Goal: Information Seeking & Learning: Learn about a topic

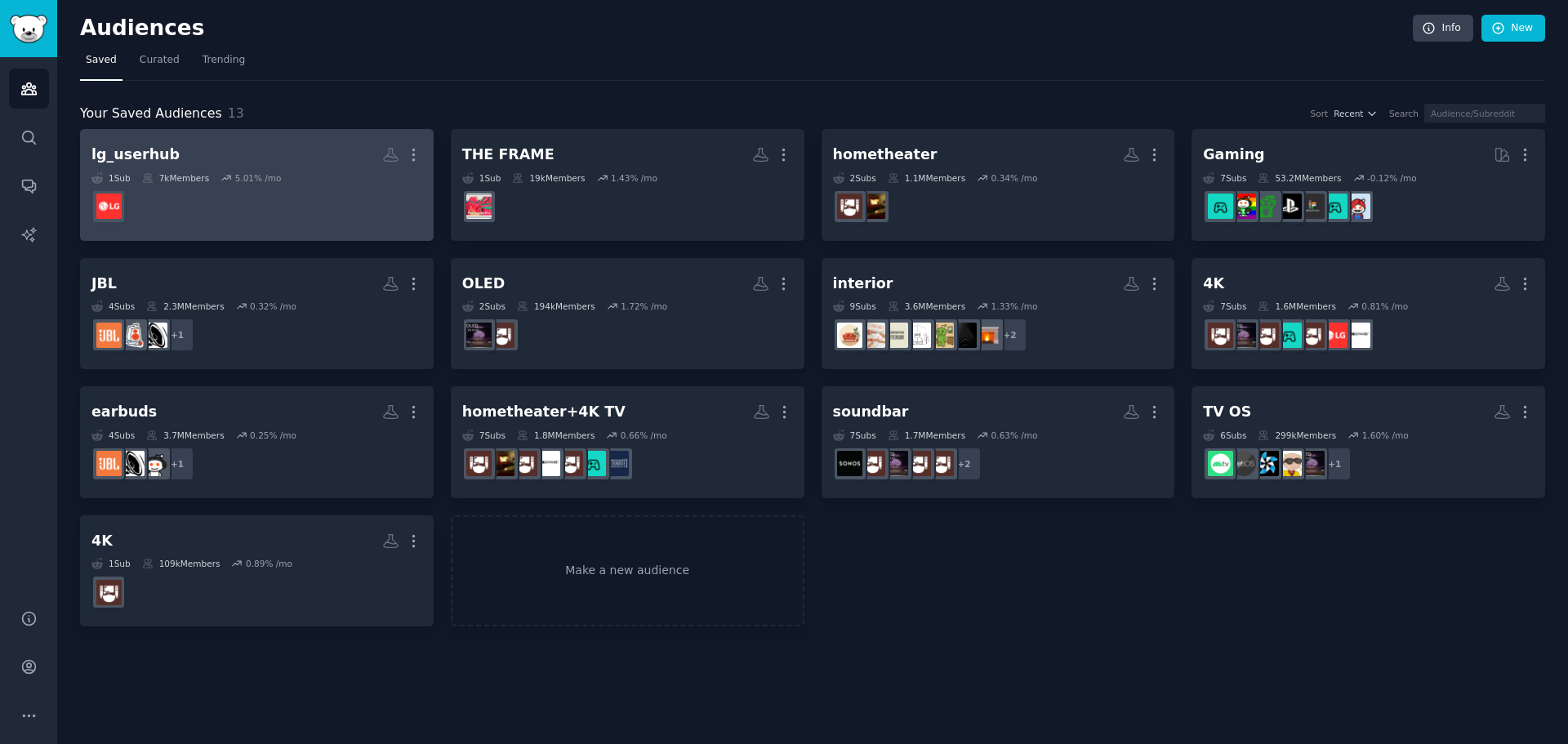
click at [155, 158] on div "lg_userhub" at bounding box center [135, 155] width 88 height 20
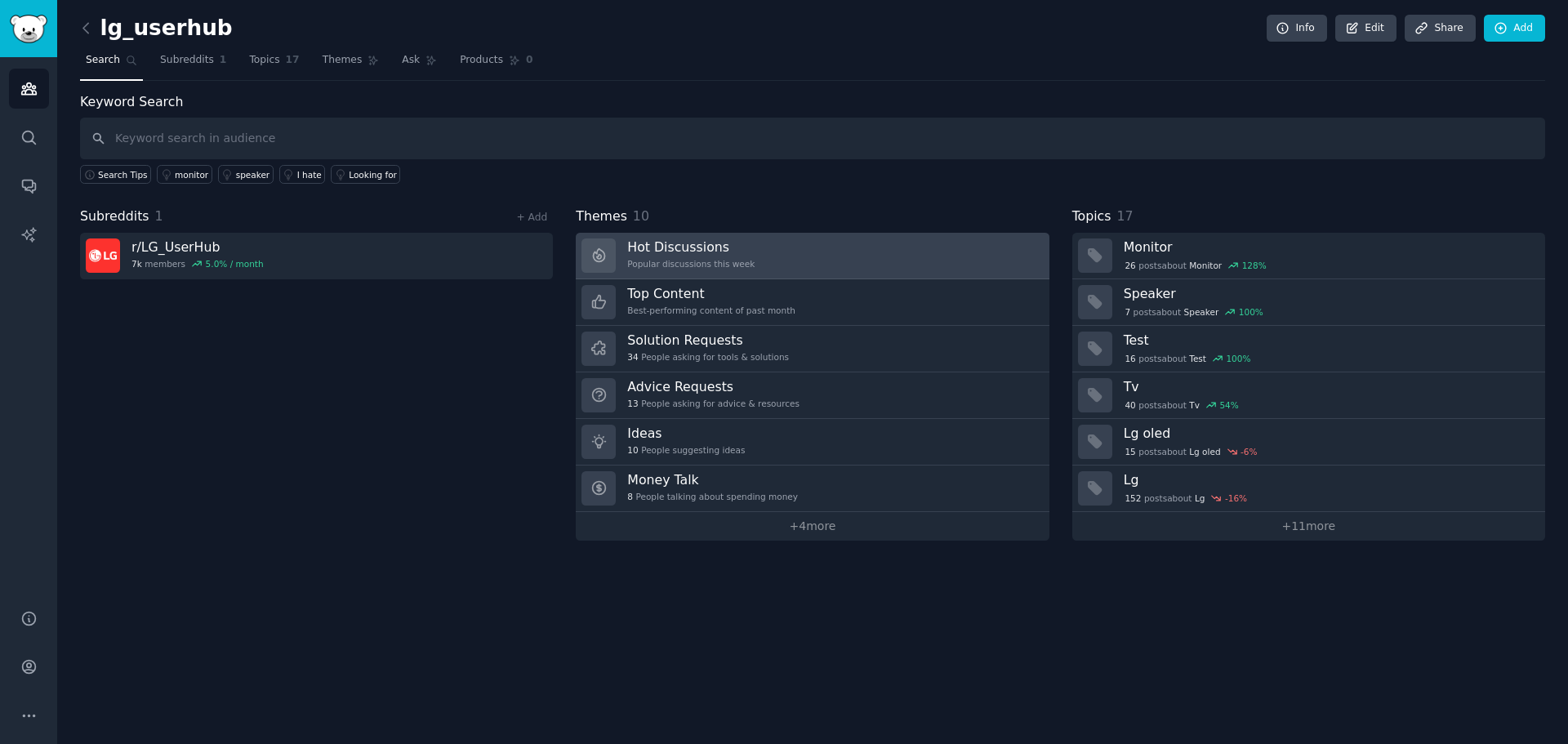
click at [676, 239] on h3 "Hot Discussions" at bounding box center [690, 247] width 128 height 17
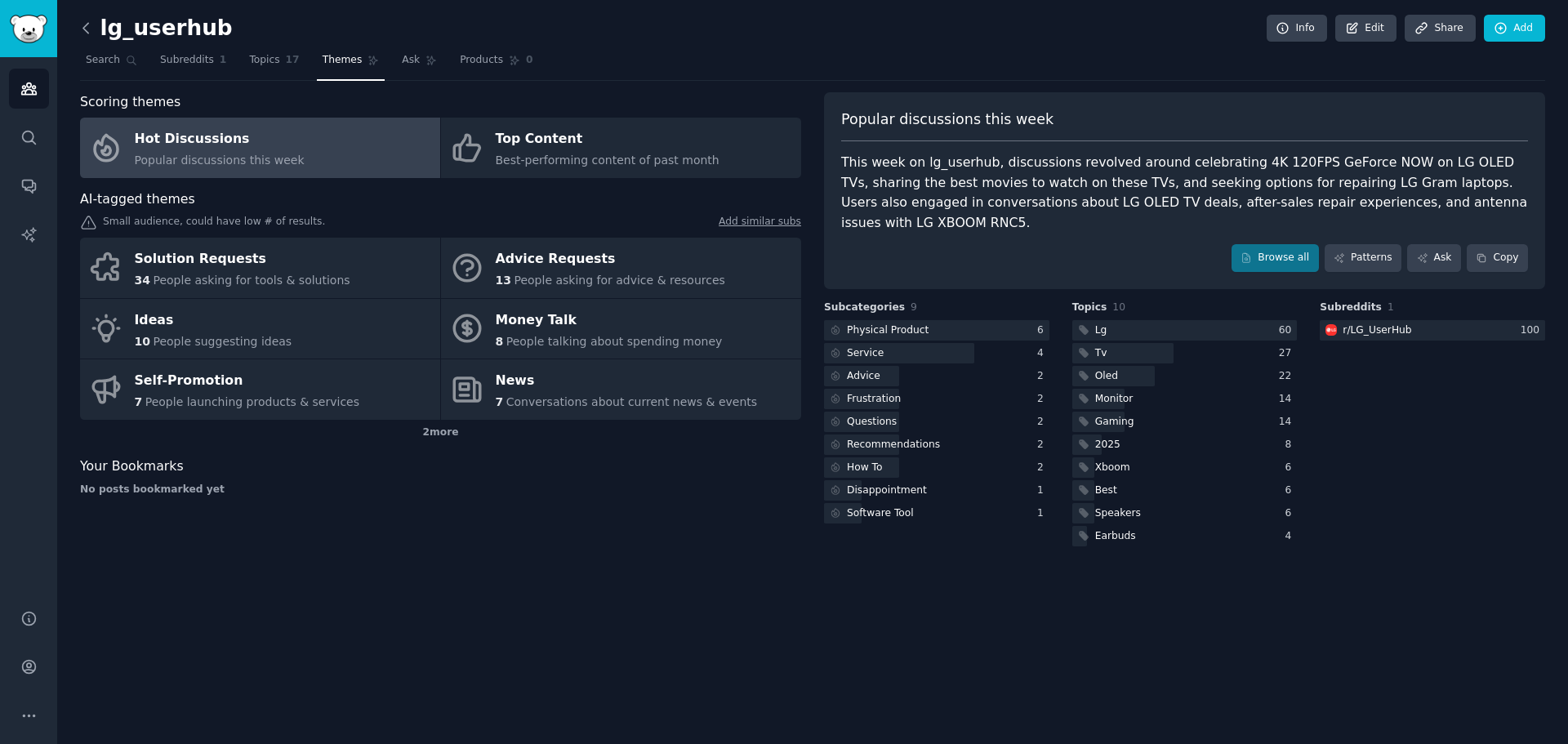
click at [89, 31] on icon at bounding box center [86, 28] width 17 height 17
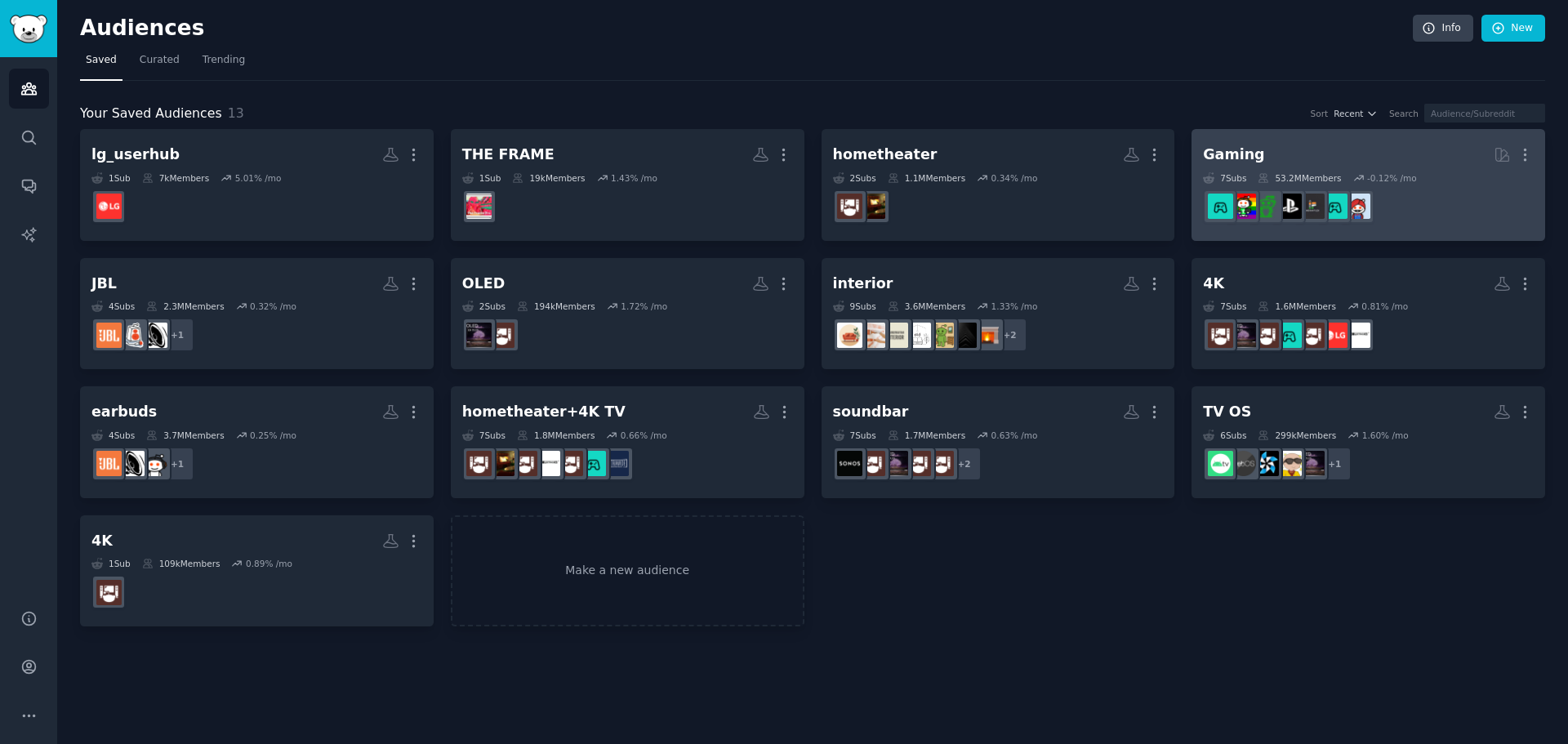
click at [1252, 154] on div "Gaming" at bounding box center [1234, 155] width 61 height 20
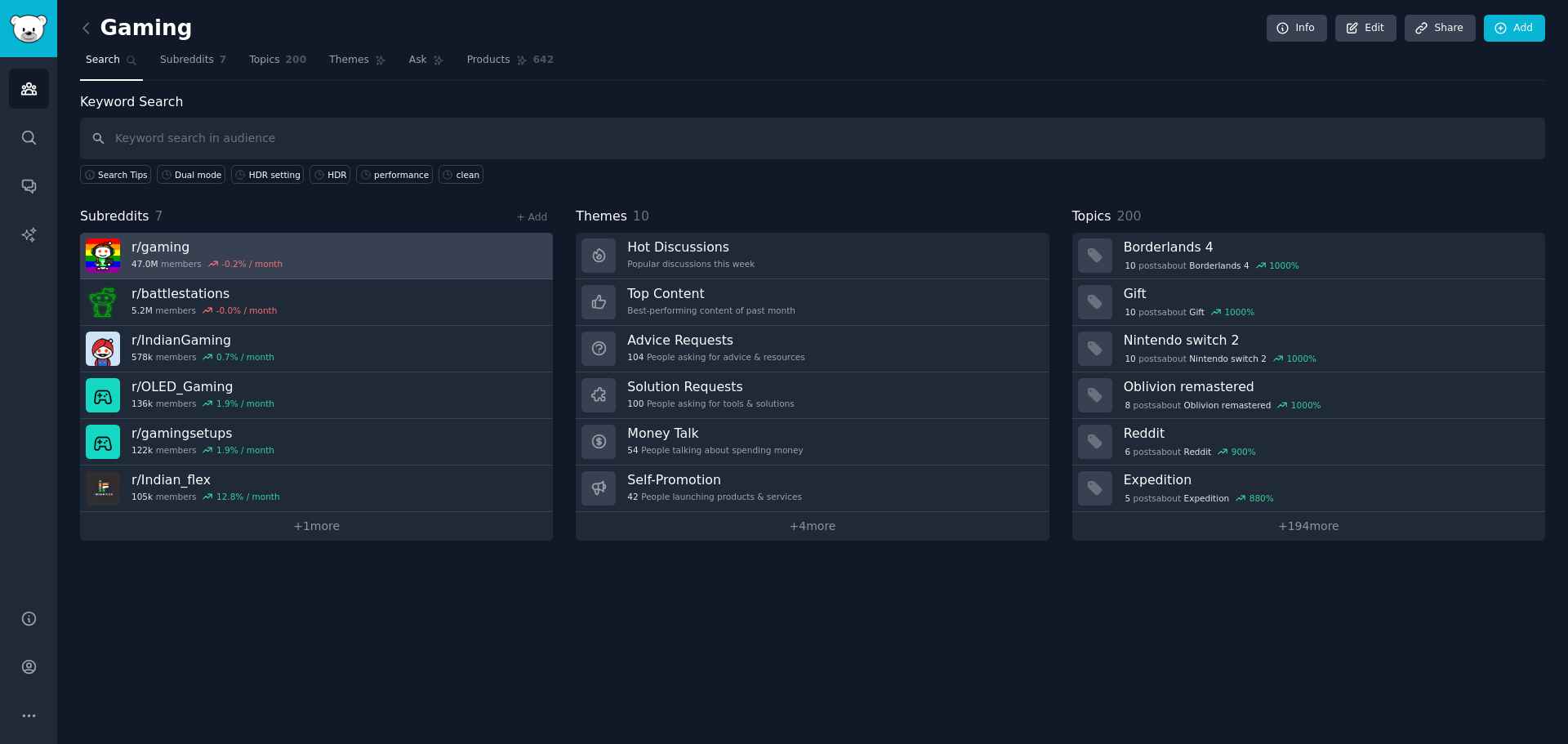
click at [112, 254] on img at bounding box center [103, 255] width 35 height 35
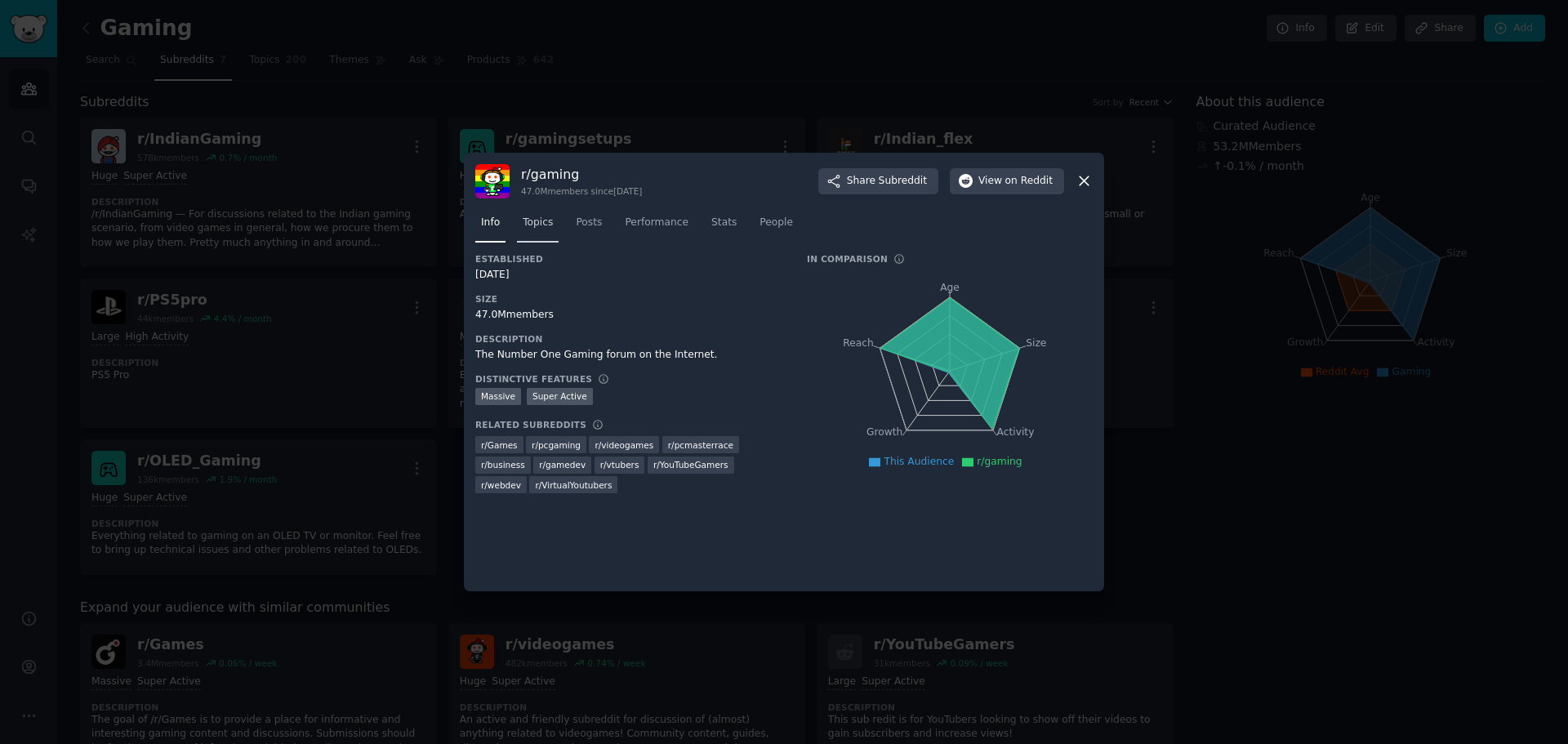
click at [534, 219] on span "Topics" at bounding box center [537, 223] width 30 height 14
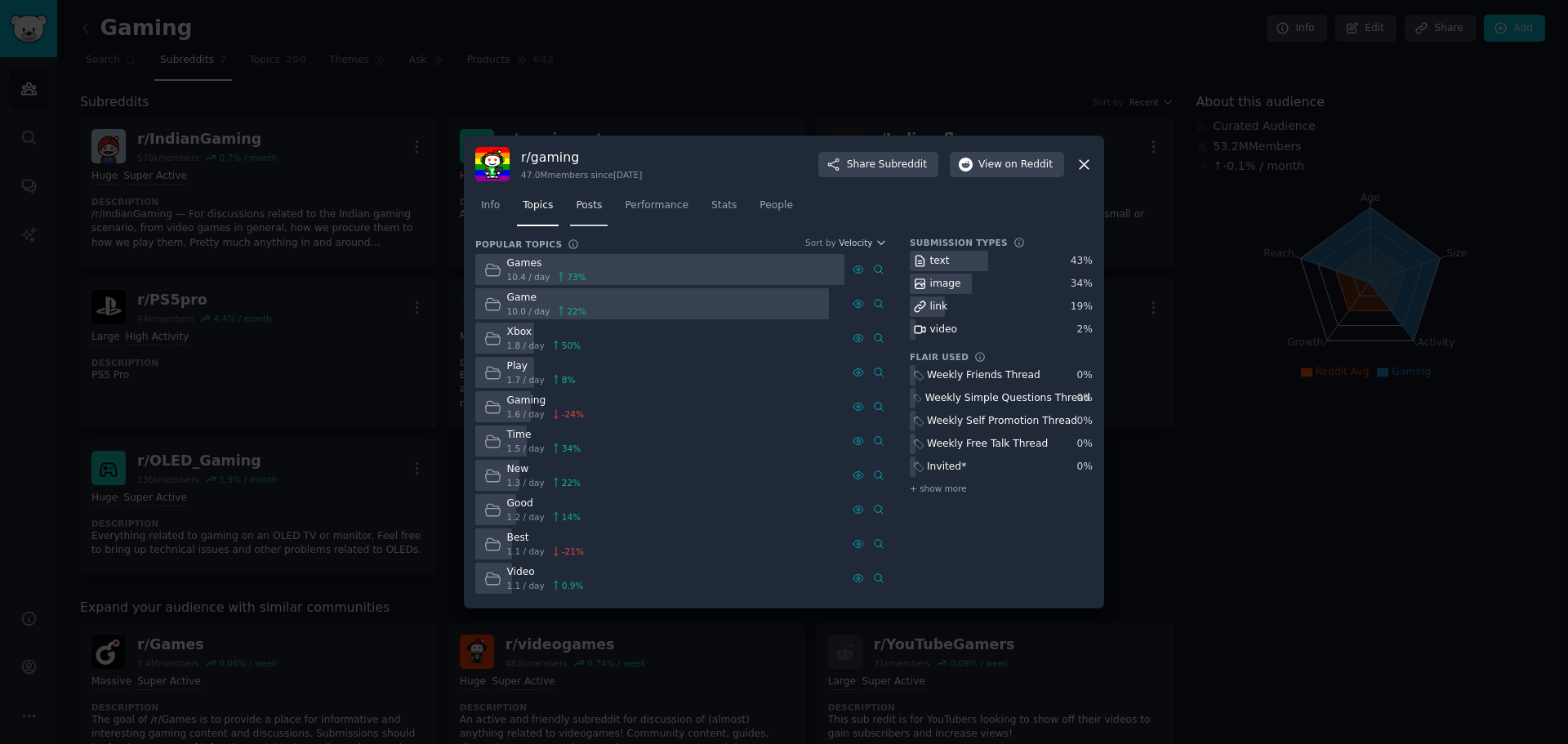
click at [586, 211] on span "Posts" at bounding box center [589, 205] width 26 height 14
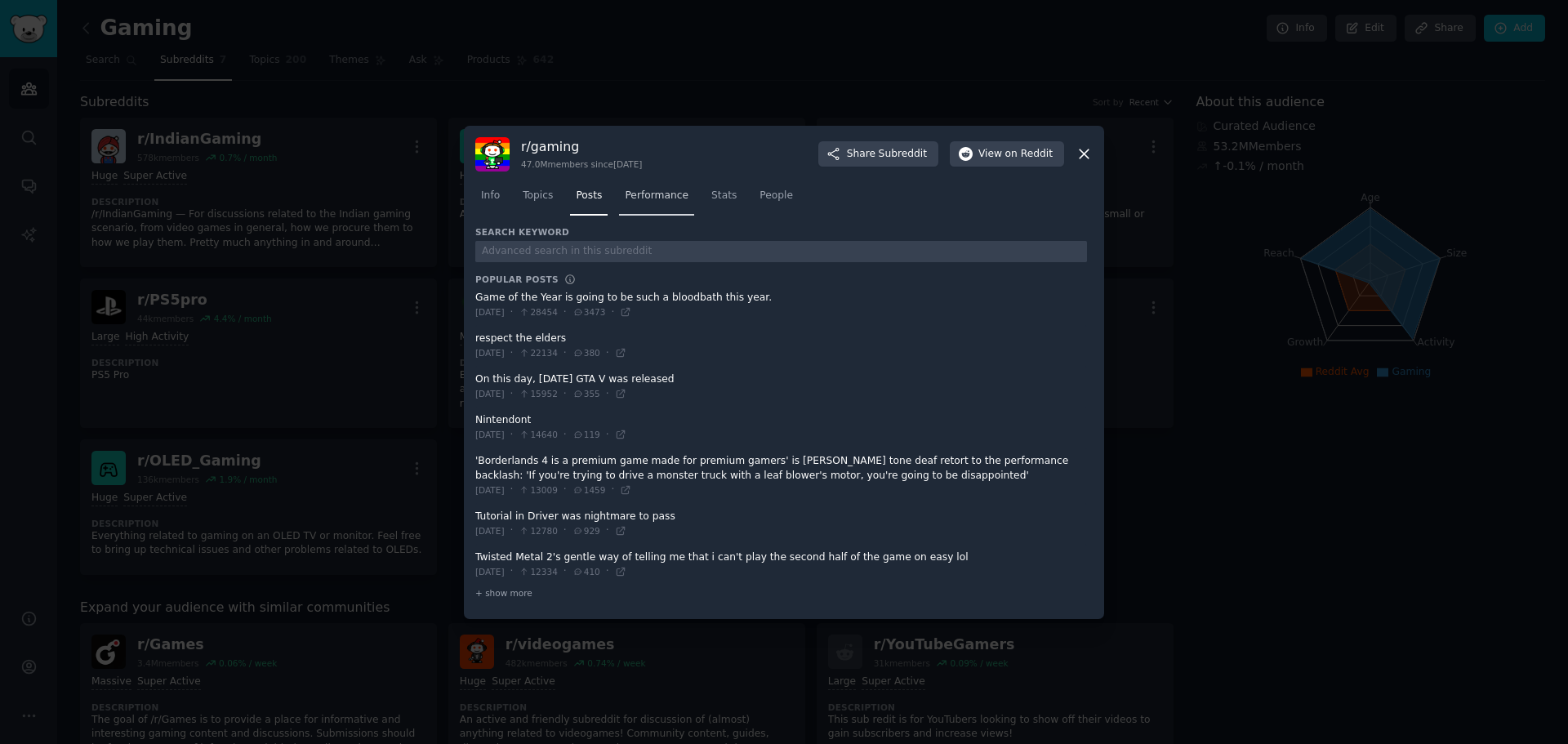
click at [653, 200] on span "Performance" at bounding box center [657, 195] width 63 height 14
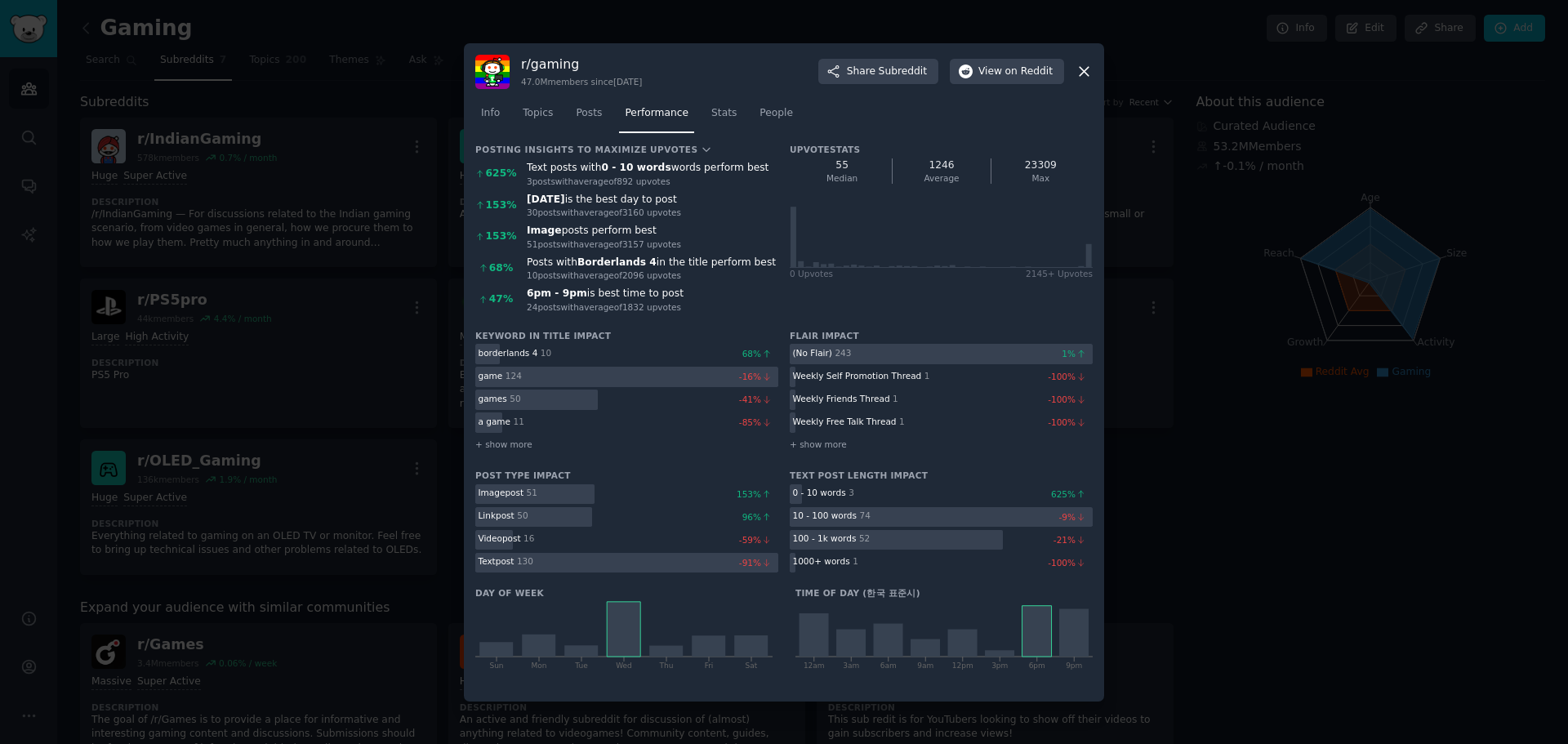
click at [712, 116] on span "Stats" at bounding box center [724, 113] width 25 height 14
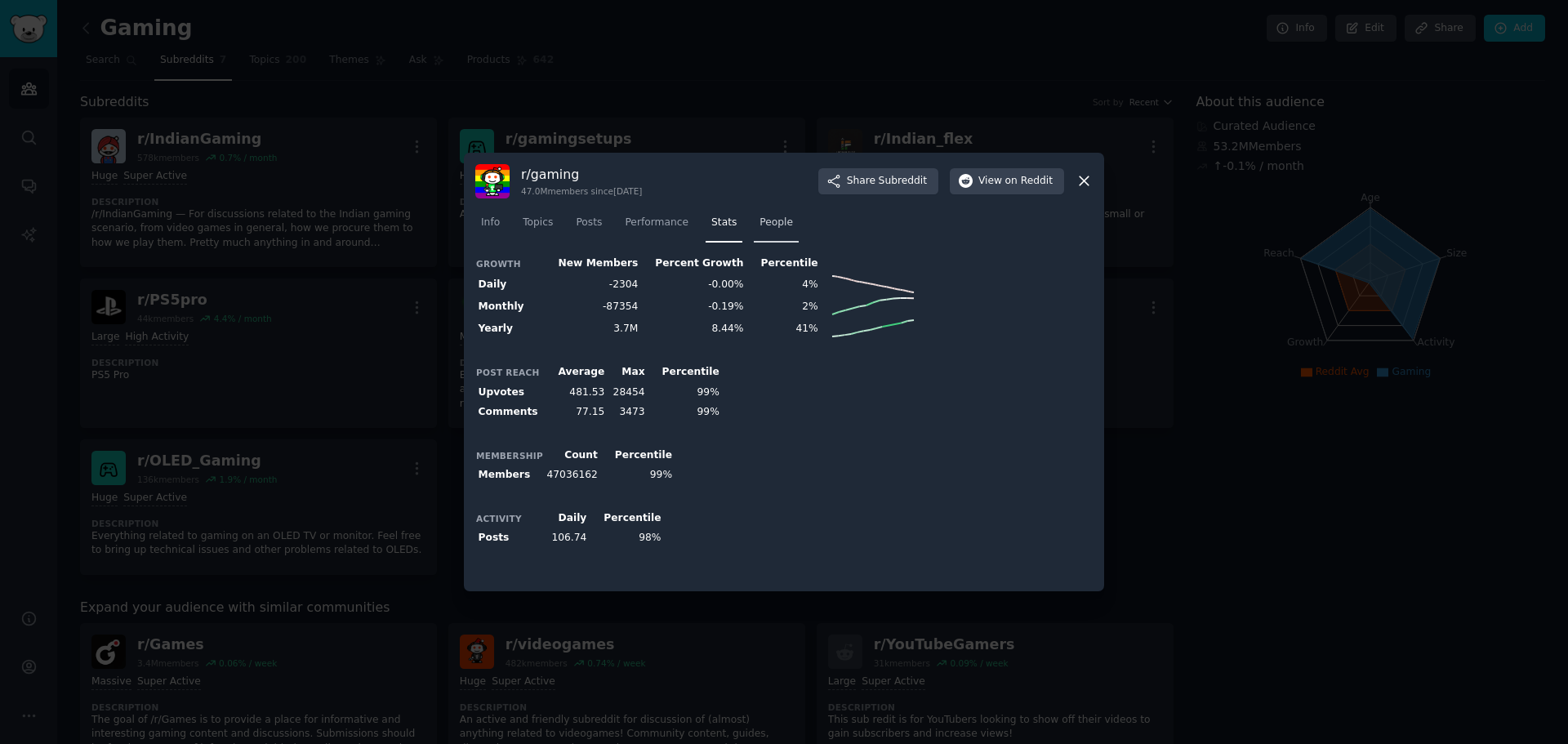
click at [760, 228] on span "People" at bounding box center [776, 223] width 34 height 14
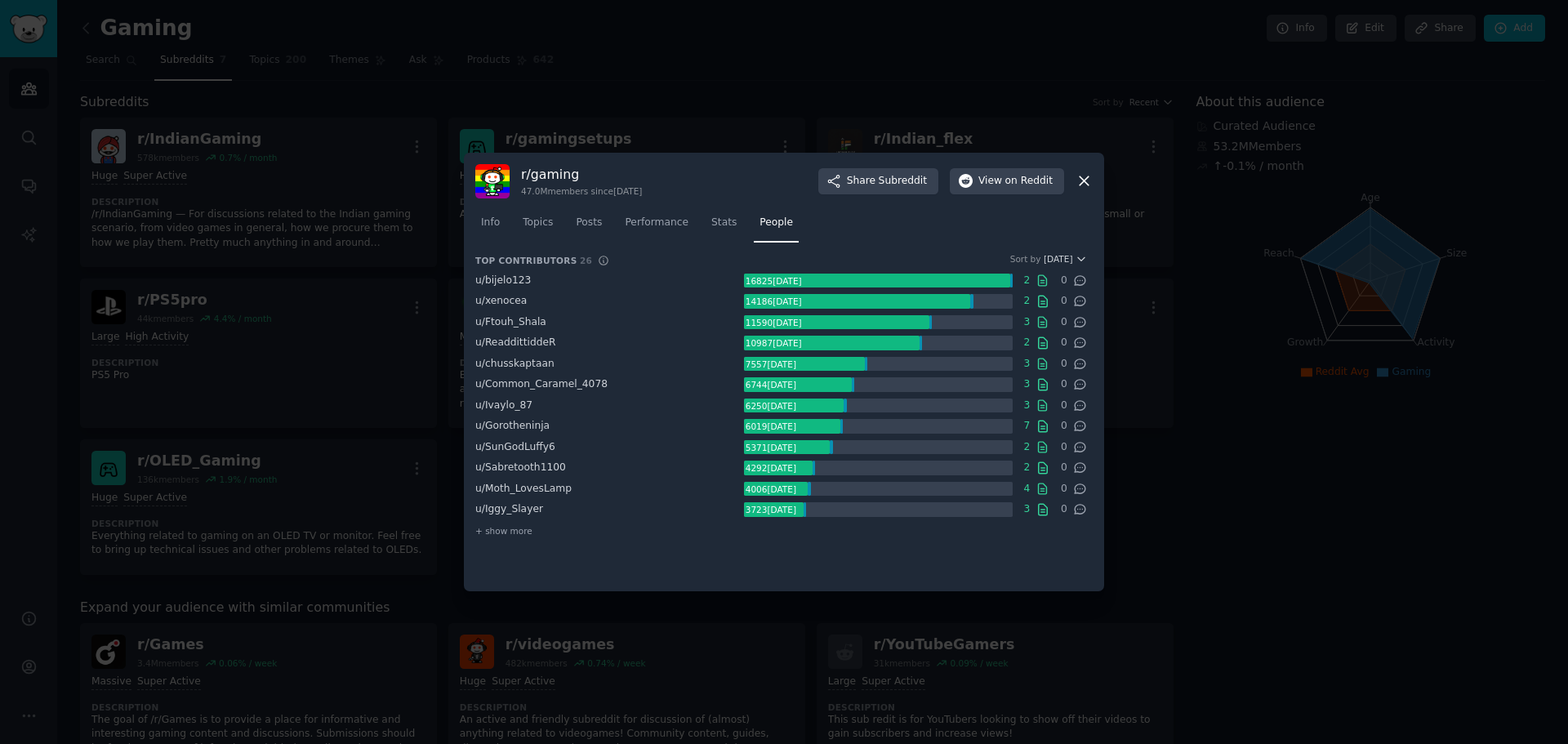
click at [1087, 178] on icon at bounding box center [1084, 180] width 17 height 17
